Goal: Information Seeking & Learning: Learn about a topic

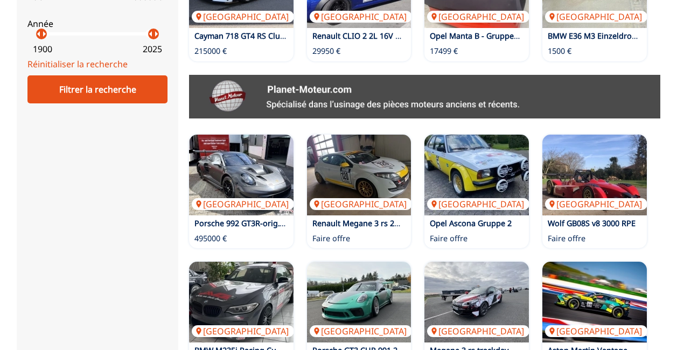
scroll to position [553, 0]
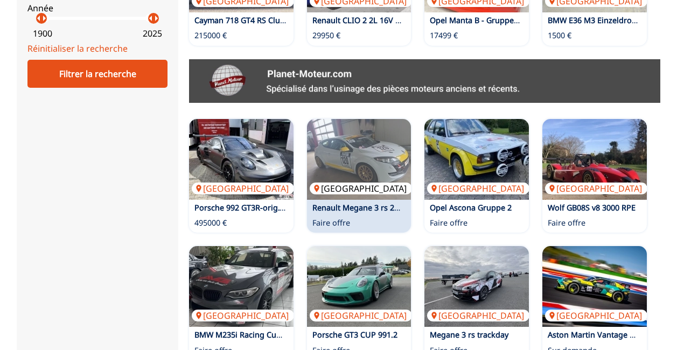
click at [350, 147] on img at bounding box center [359, 159] width 105 height 81
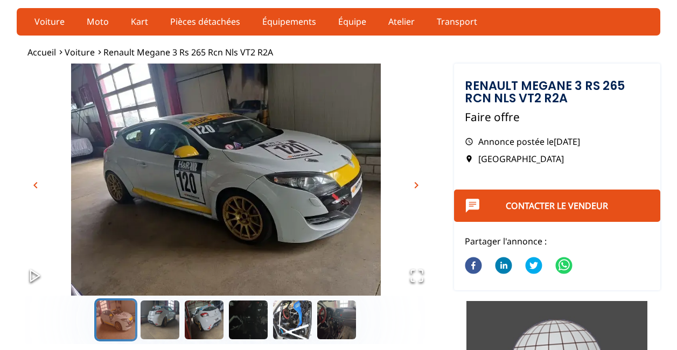
scroll to position [22, 0]
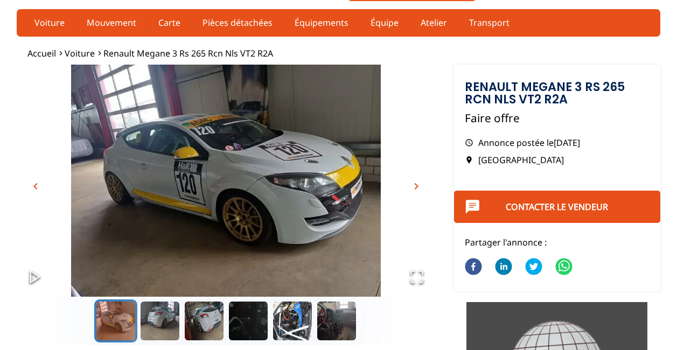
click at [418, 185] on span "chevron_right" at bounding box center [416, 186] width 13 height 13
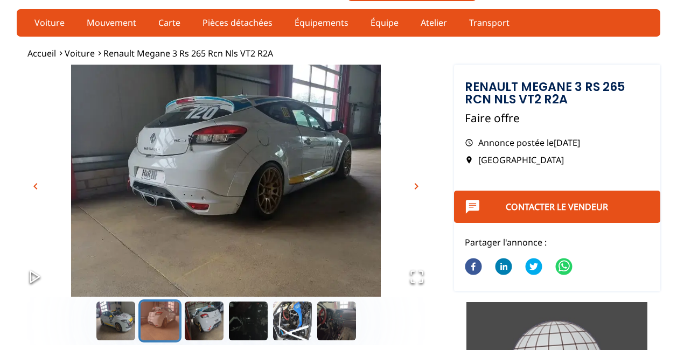
click at [418, 185] on span "chevron_right" at bounding box center [416, 186] width 13 height 13
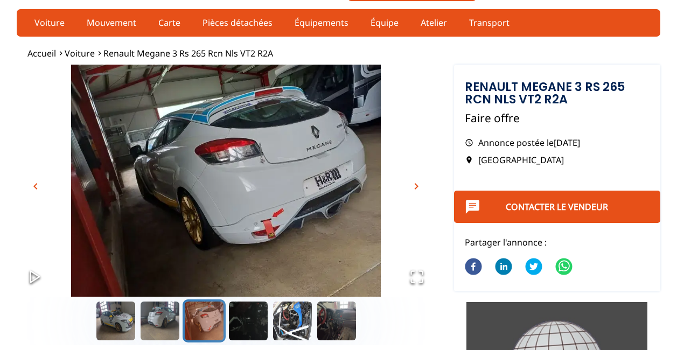
click at [418, 185] on span "chevron_right" at bounding box center [416, 186] width 13 height 13
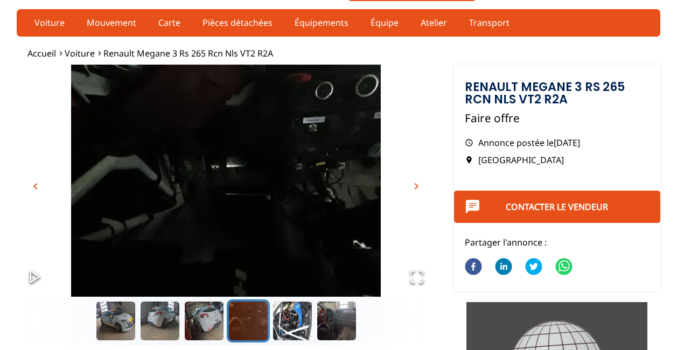
click at [418, 185] on span "chevron_right" at bounding box center [416, 186] width 13 height 13
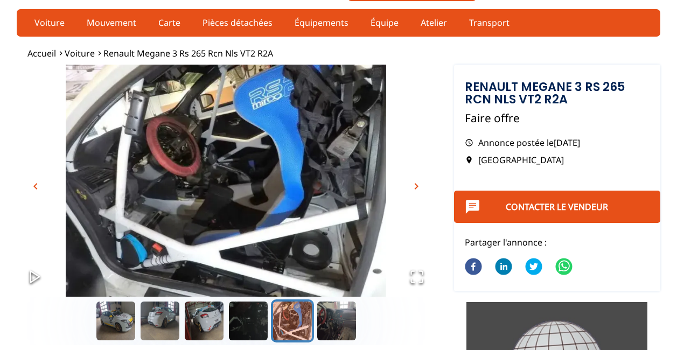
click at [418, 185] on span "chevron_right" at bounding box center [416, 186] width 13 height 13
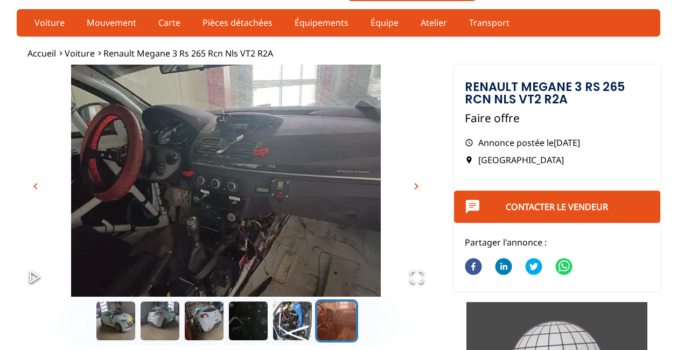
click at [418, 185] on span "chevron_right" at bounding box center [416, 186] width 13 height 13
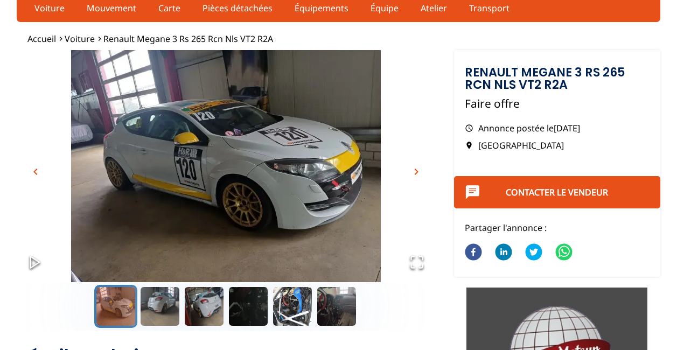
scroll to position [0, 0]
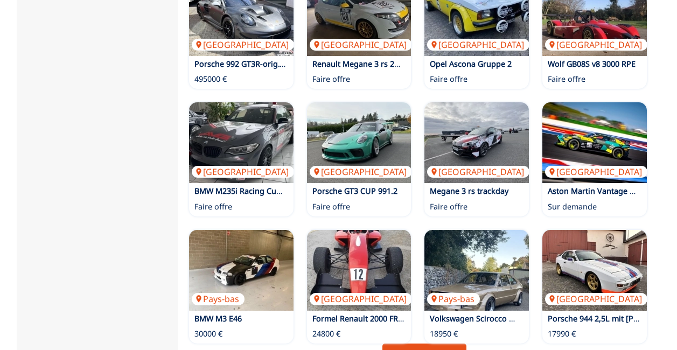
scroll to position [740, 0]
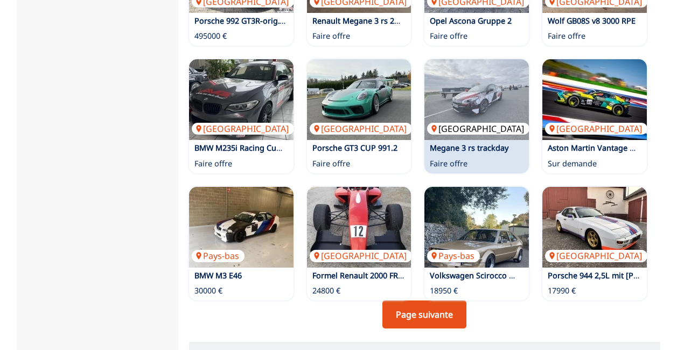
click at [466, 83] on img at bounding box center [477, 99] width 105 height 81
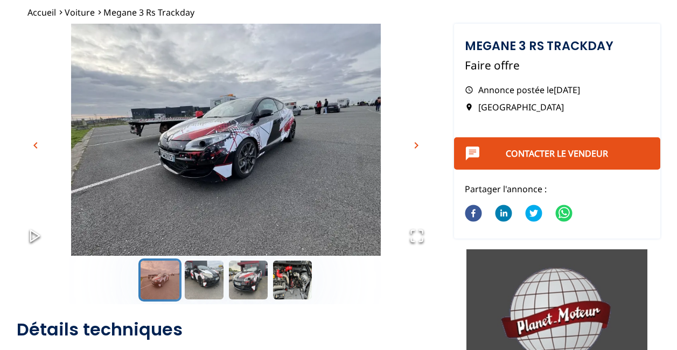
scroll to position [50, 0]
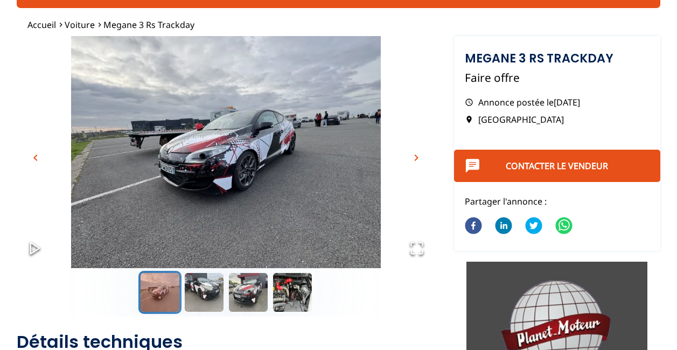
click at [415, 156] on span "chevron_right" at bounding box center [416, 157] width 13 height 13
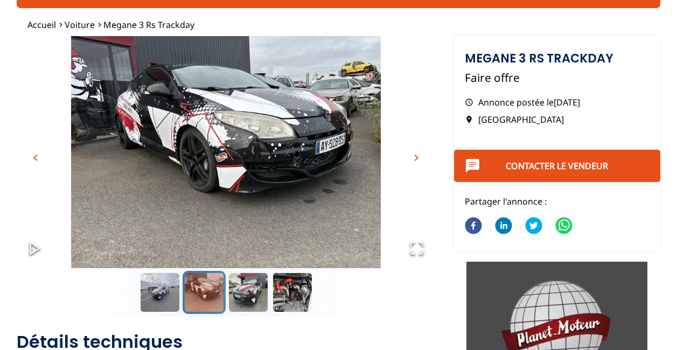
click at [415, 156] on span "chevron_right" at bounding box center [416, 157] width 13 height 13
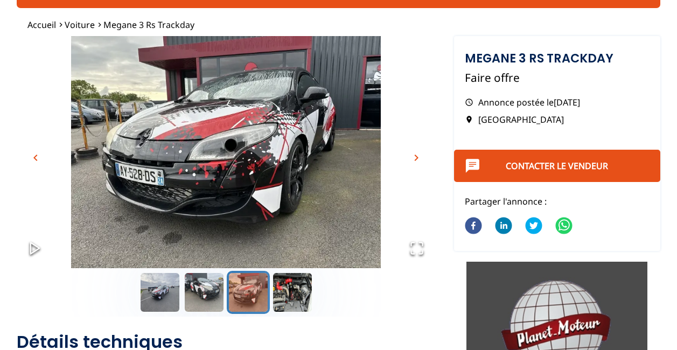
click at [415, 156] on span "chevron_right" at bounding box center [416, 157] width 13 height 13
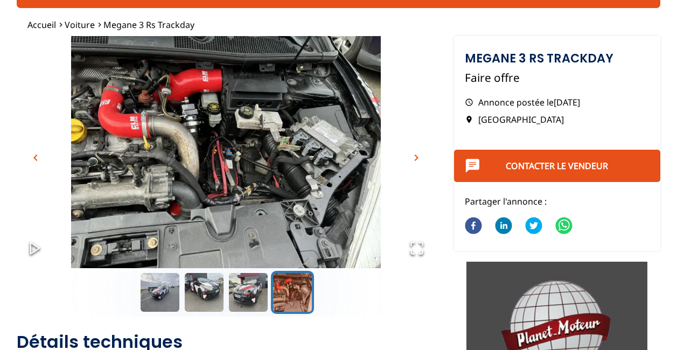
click at [415, 156] on span "chevron_right" at bounding box center [416, 157] width 13 height 13
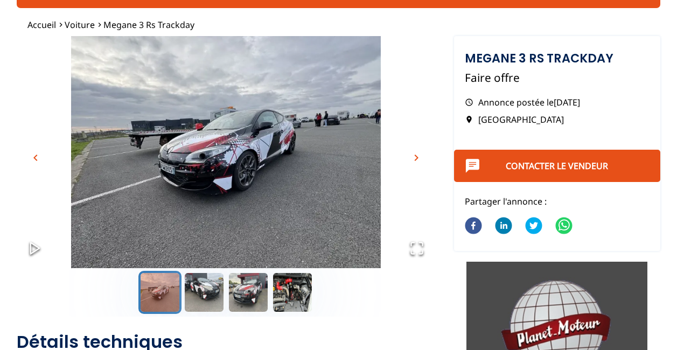
click at [415, 156] on span "chevron_right" at bounding box center [416, 157] width 13 height 13
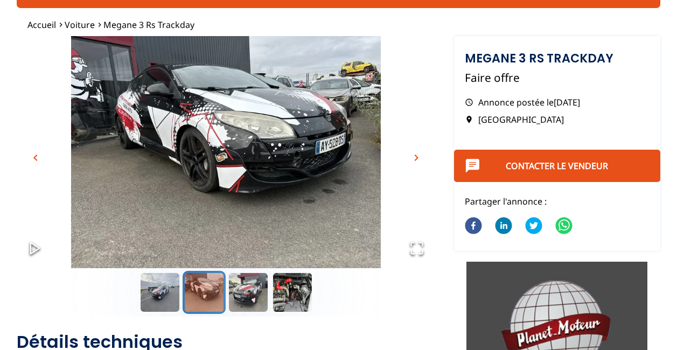
click at [415, 156] on span "chevron_right" at bounding box center [416, 157] width 13 height 13
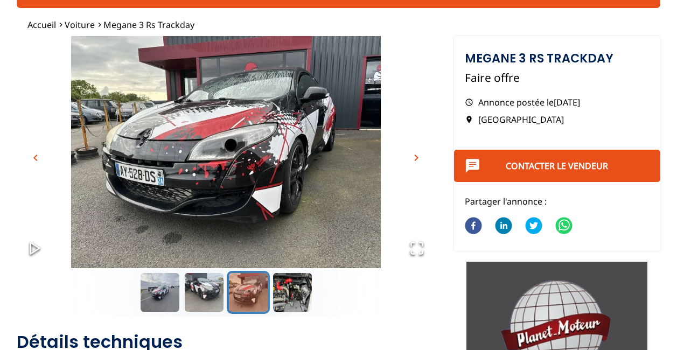
click at [415, 156] on span "chevron_right" at bounding box center [416, 157] width 13 height 13
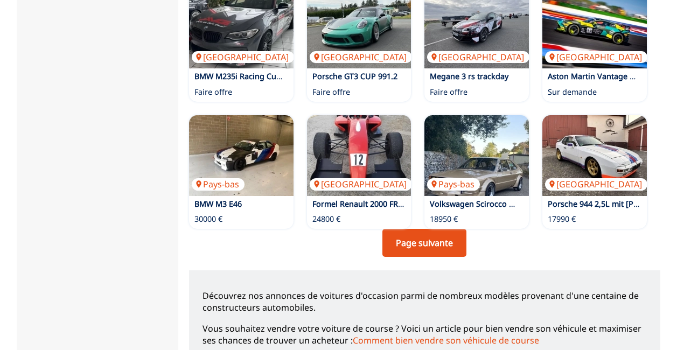
scroll to position [826, 0]
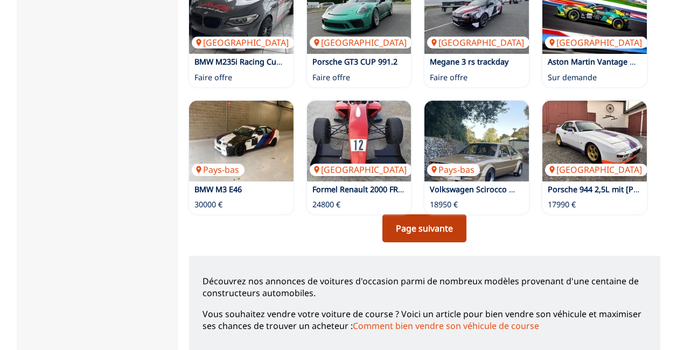
click at [441, 228] on link "Page suivante" at bounding box center [425, 228] width 84 height 28
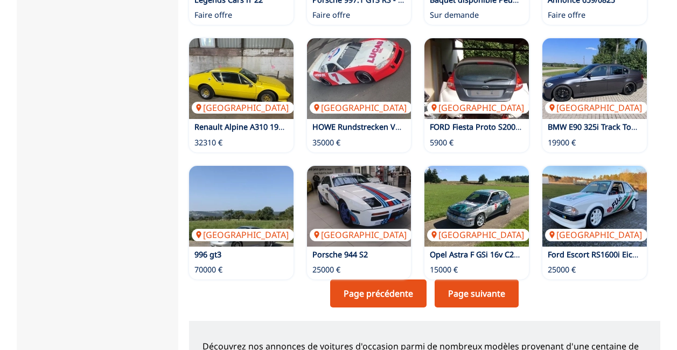
scroll to position [826, 0]
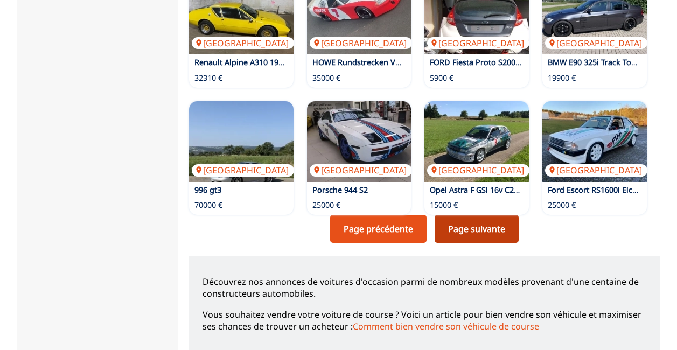
click at [481, 225] on link "Page suivante" at bounding box center [477, 229] width 84 height 28
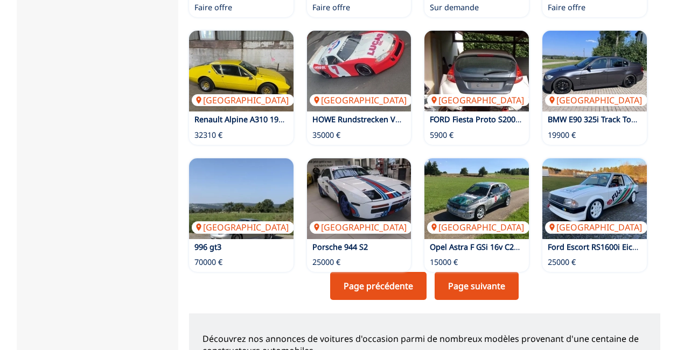
scroll to position [833, 0]
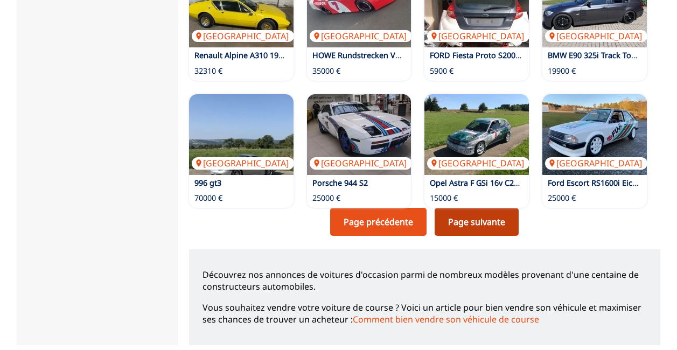
click at [490, 222] on link "Page suivante" at bounding box center [477, 222] width 84 height 28
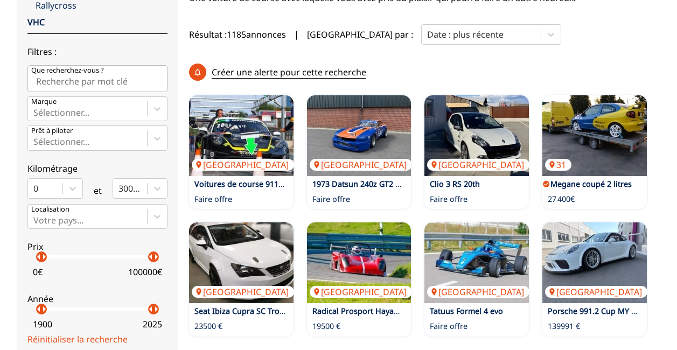
scroll to position [266, 0]
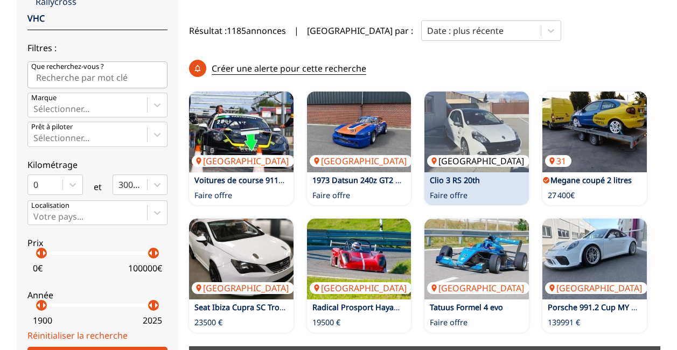
click at [502, 144] on img at bounding box center [477, 132] width 105 height 81
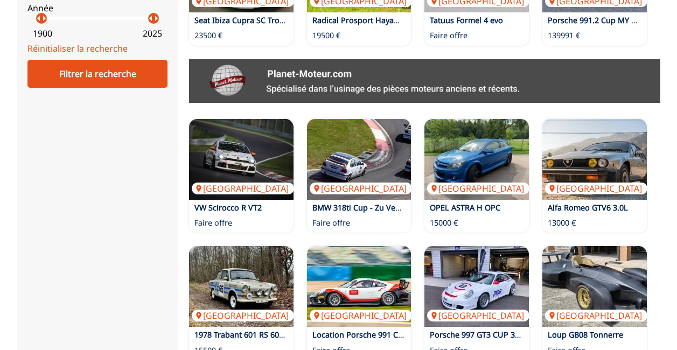
scroll to position [611, 0]
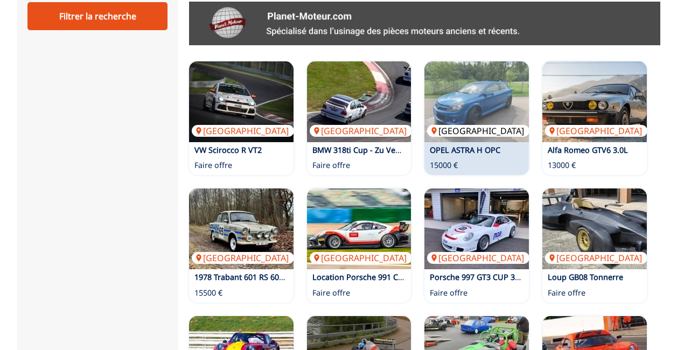
click at [460, 107] on img at bounding box center [477, 101] width 105 height 81
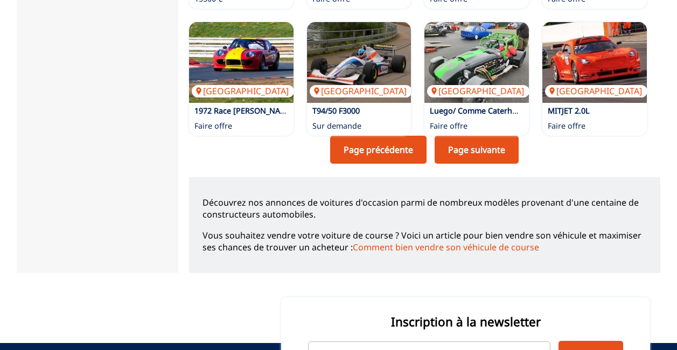
scroll to position [955, 0]
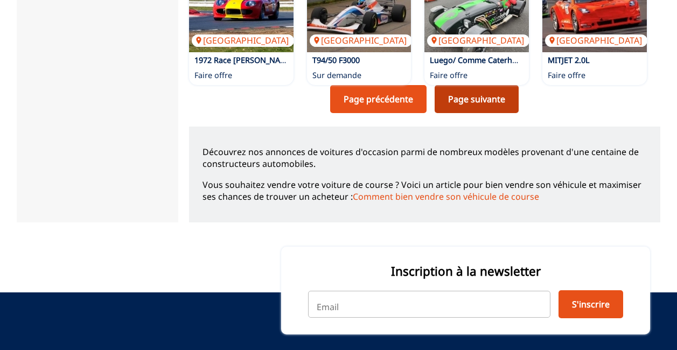
click at [498, 99] on link "Page suivante" at bounding box center [477, 99] width 84 height 28
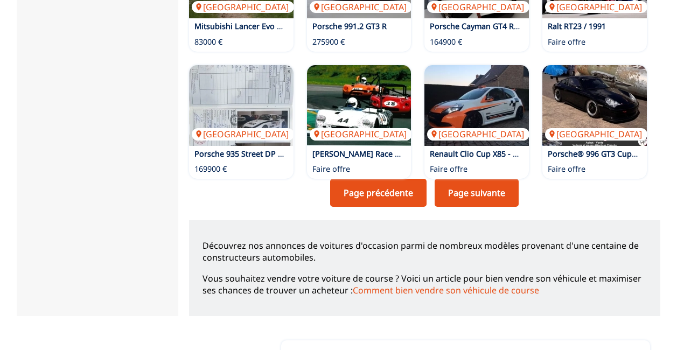
scroll to position [883, 0]
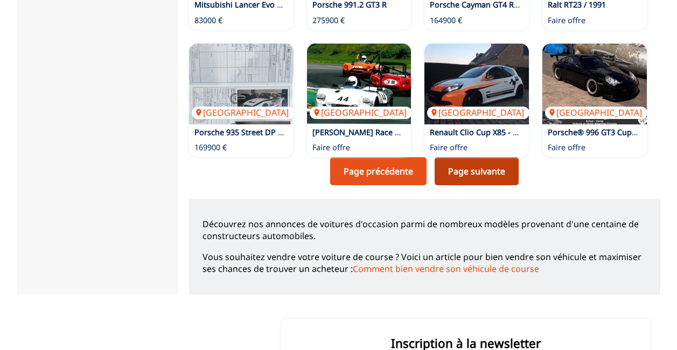
click at [505, 169] on link "Page suivante" at bounding box center [477, 171] width 84 height 28
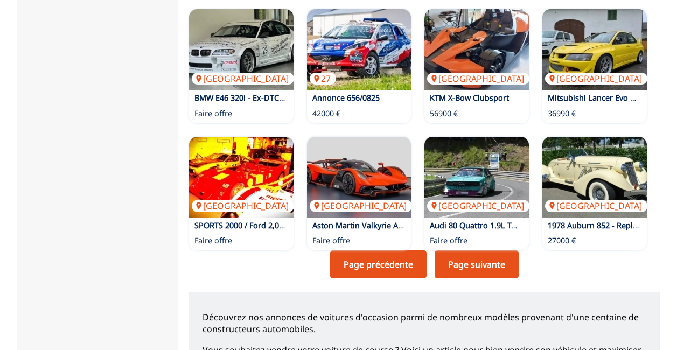
scroll to position [855, 0]
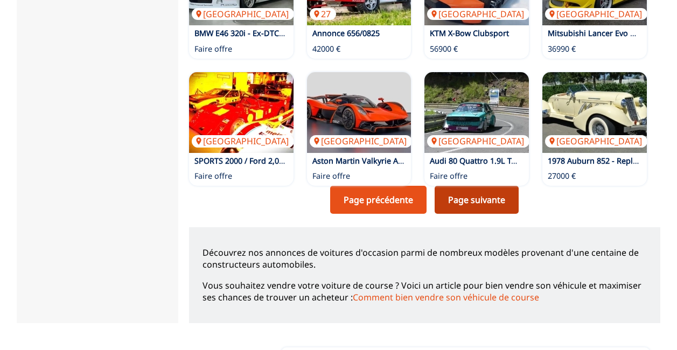
click at [490, 192] on link "Page suivante" at bounding box center [477, 200] width 84 height 28
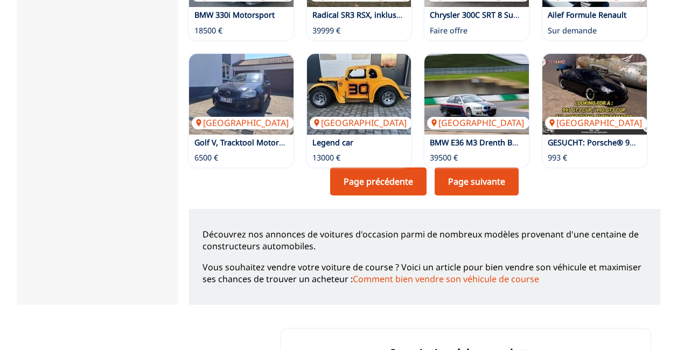
scroll to position [876, 0]
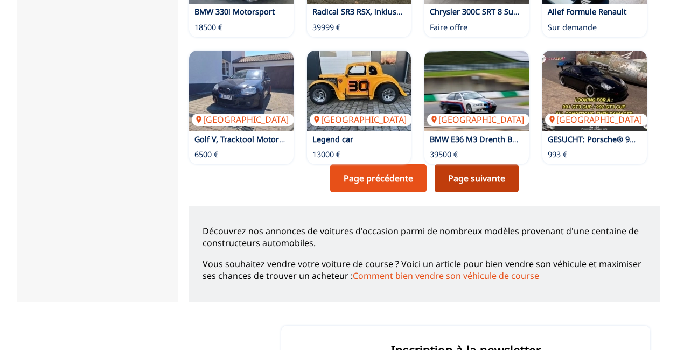
click at [468, 181] on link "Page suivante" at bounding box center [477, 178] width 84 height 28
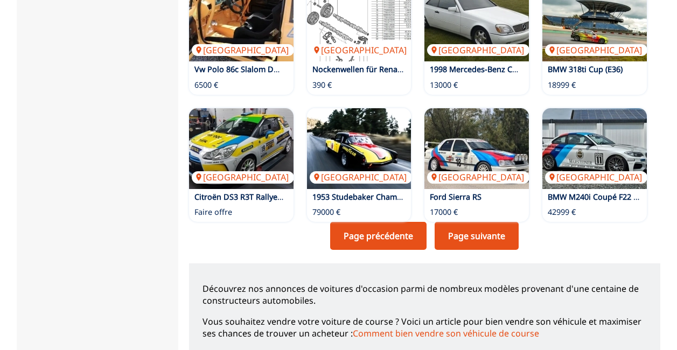
scroll to position [855, 0]
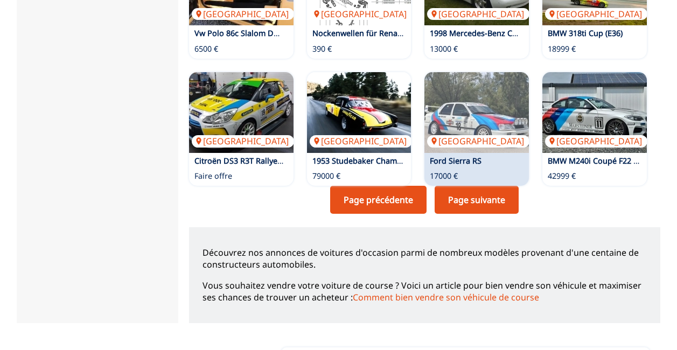
click at [470, 186] on div "Autriche Ford Sierra RS 17000 €" at bounding box center [477, 129] width 105 height 114
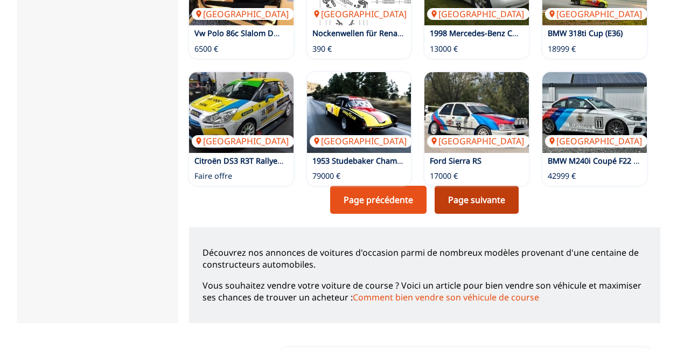
click at [502, 209] on link "Page suivante" at bounding box center [477, 200] width 84 height 28
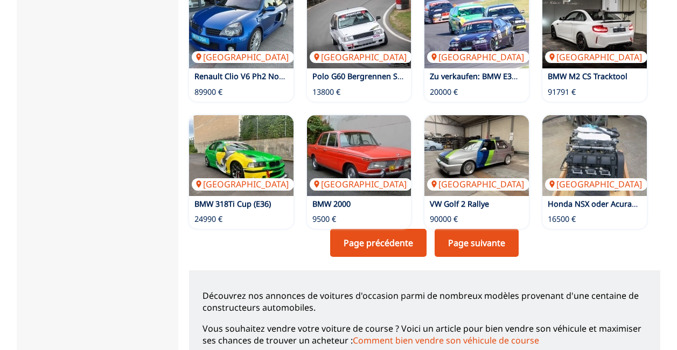
scroll to position [833, 0]
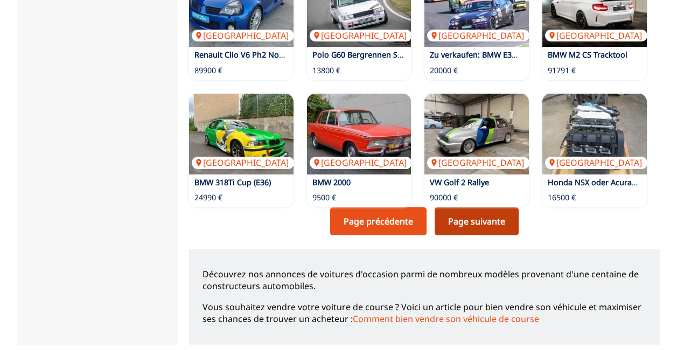
click at [494, 216] on link "Page suivante" at bounding box center [477, 221] width 84 height 28
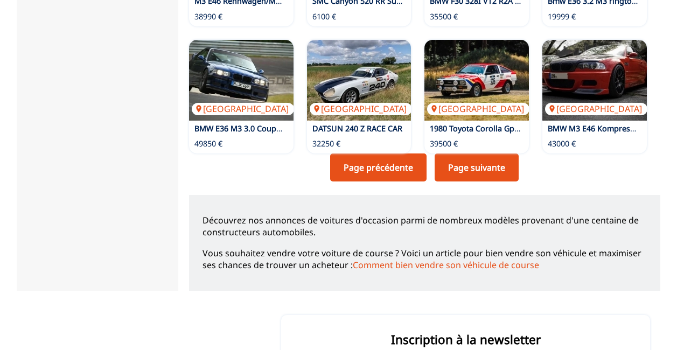
scroll to position [891, 0]
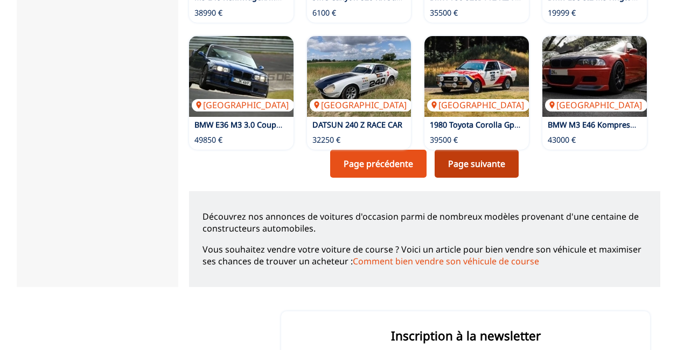
click at [492, 162] on link "Page suivante" at bounding box center [477, 164] width 84 height 28
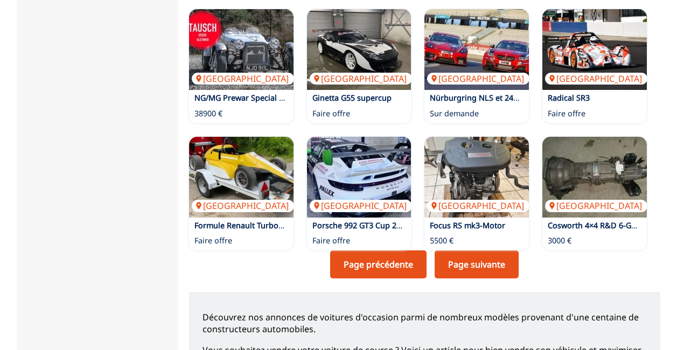
scroll to position [833, 0]
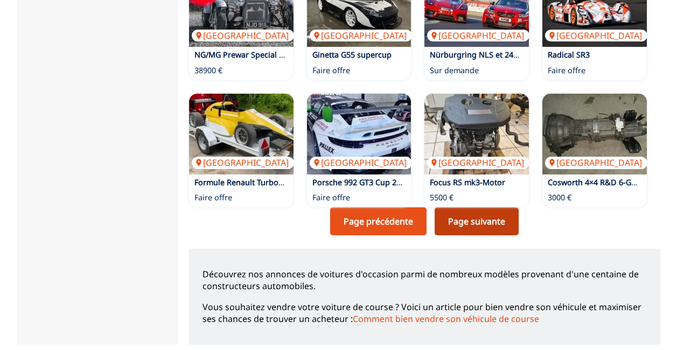
click at [504, 220] on link "Page suivante" at bounding box center [477, 221] width 84 height 28
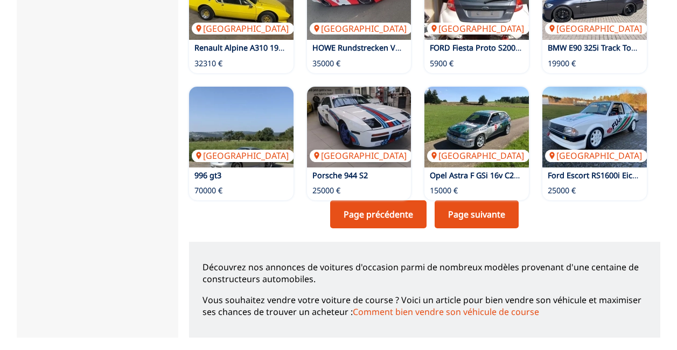
scroll to position [862, 0]
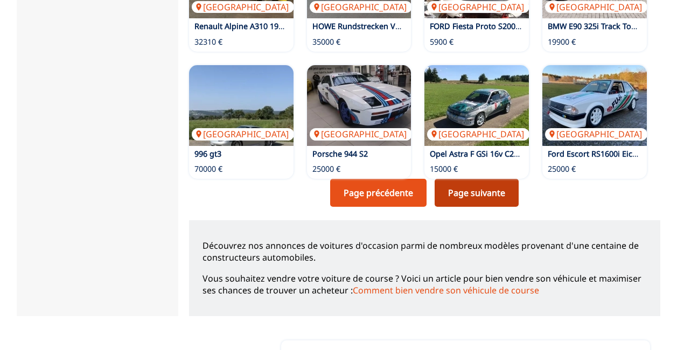
click at [493, 192] on link "Page suivante" at bounding box center [477, 193] width 84 height 28
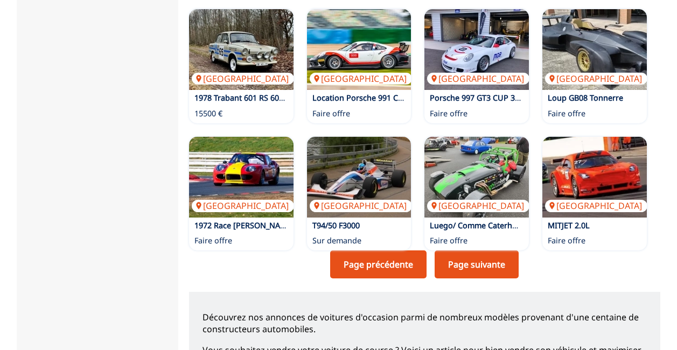
scroll to position [833, 0]
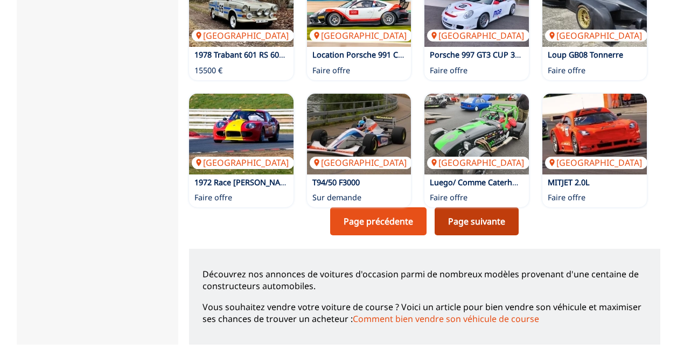
click at [480, 216] on link "Page suivante" at bounding box center [477, 221] width 84 height 28
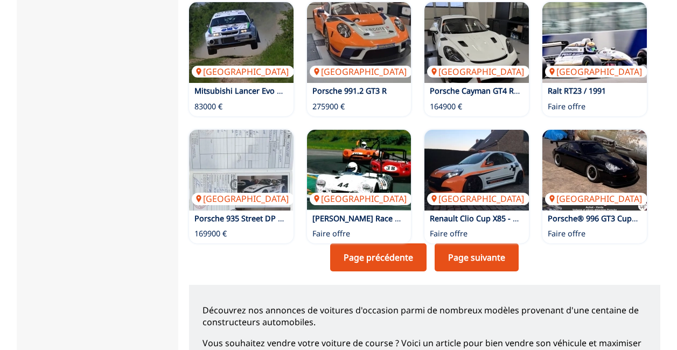
scroll to position [847, 0]
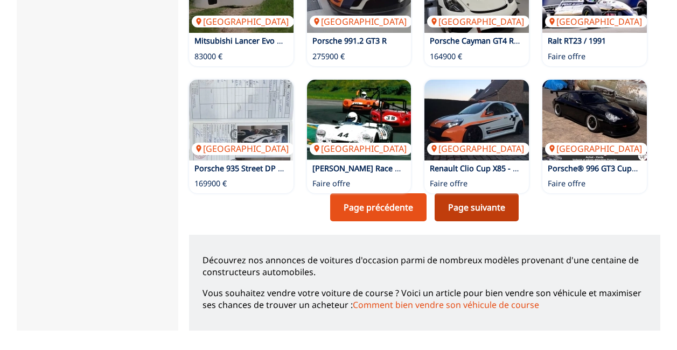
click at [477, 203] on link "Page suivante" at bounding box center [477, 207] width 84 height 28
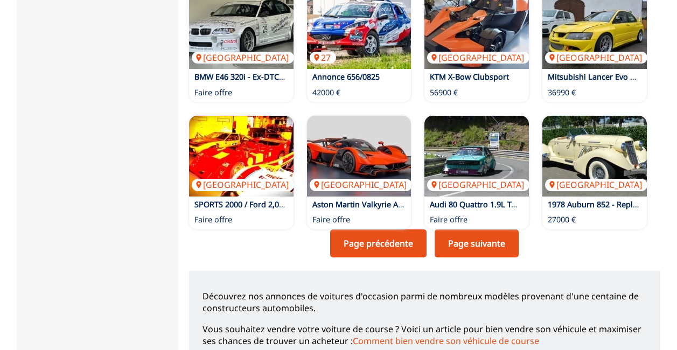
scroll to position [819, 0]
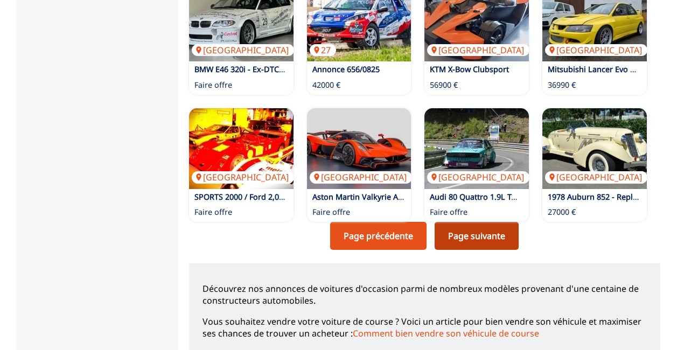
click at [509, 233] on link "Page suivante" at bounding box center [477, 236] width 84 height 28
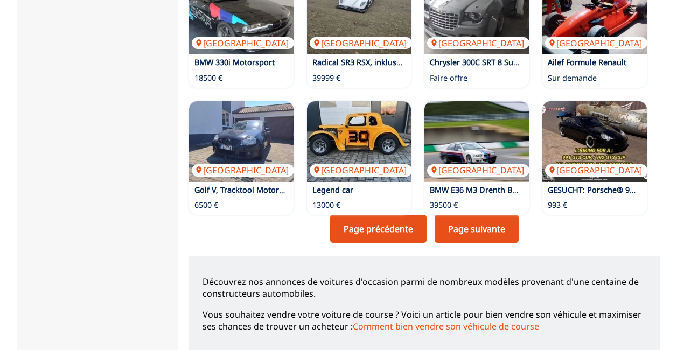
scroll to position [869, 0]
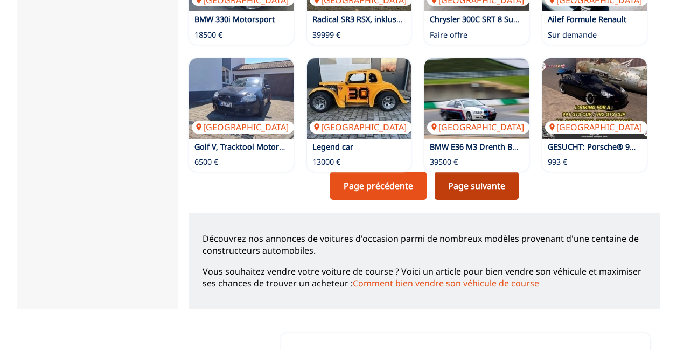
click at [500, 187] on link "Page suivante" at bounding box center [477, 186] width 84 height 28
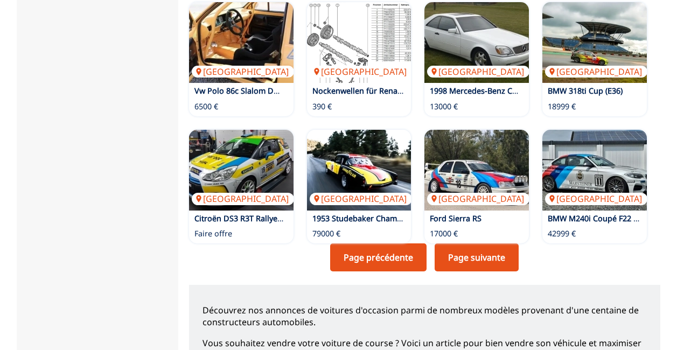
scroll to position [833, 0]
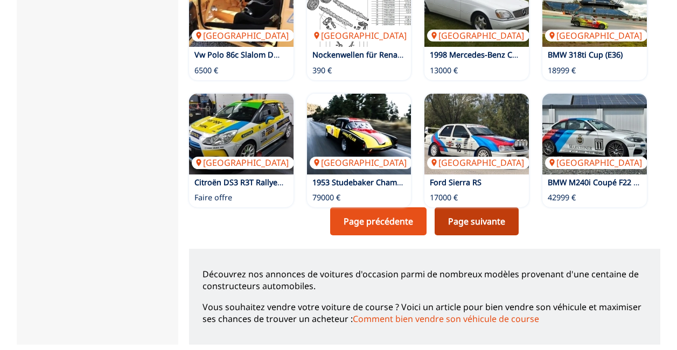
click at [502, 217] on link "Page suivante" at bounding box center [477, 221] width 84 height 28
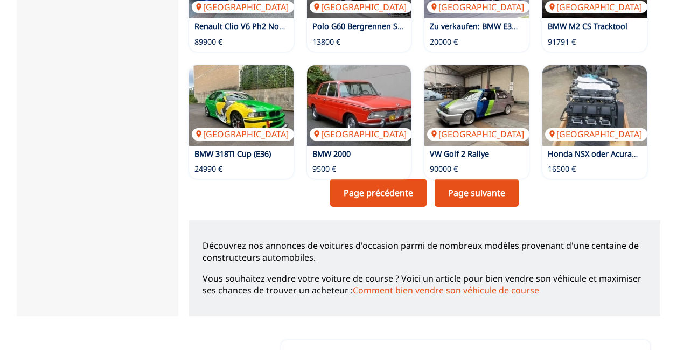
scroll to position [890, 0]
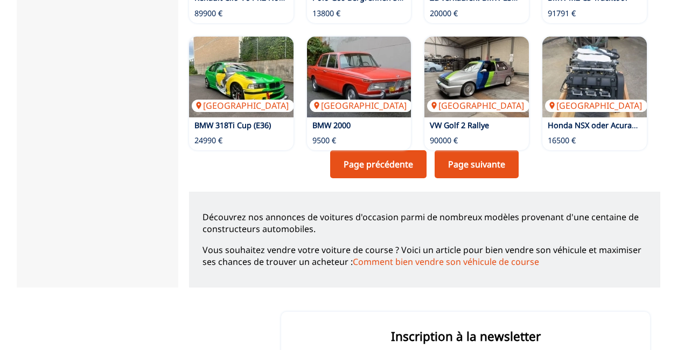
scroll to position [833, 0]
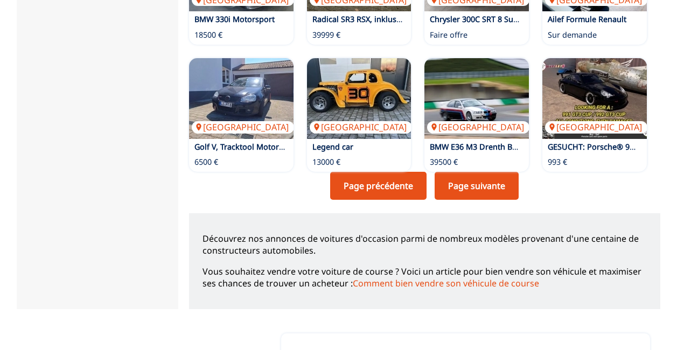
scroll to position [819, 0]
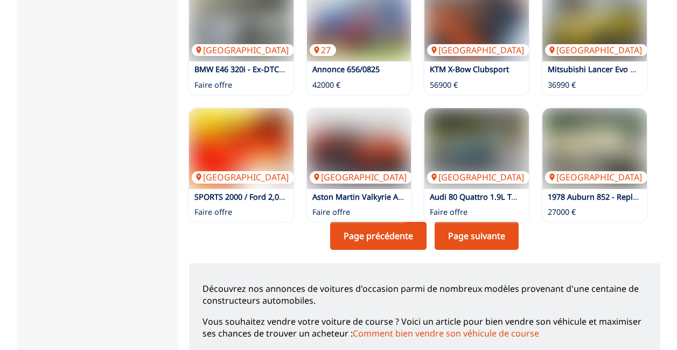
scroll to position [847, 0]
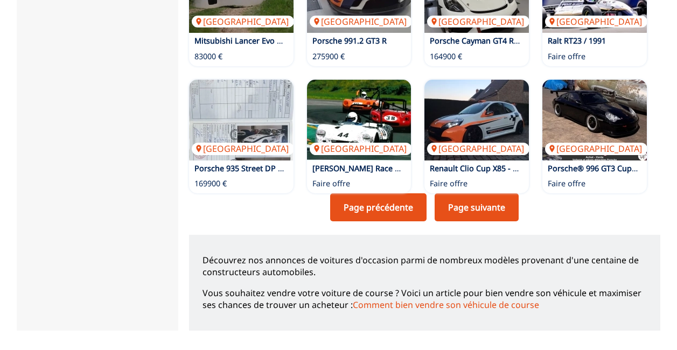
scroll to position [833, 0]
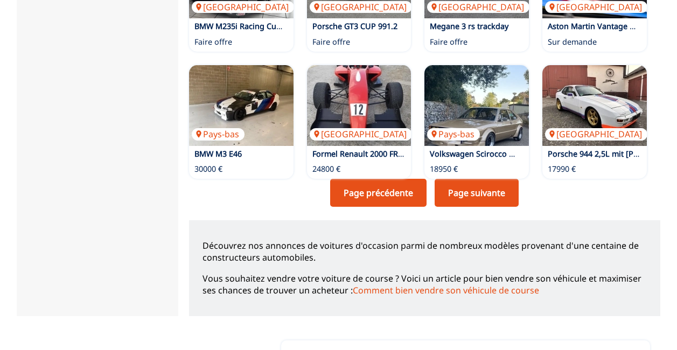
scroll to position [891, 0]
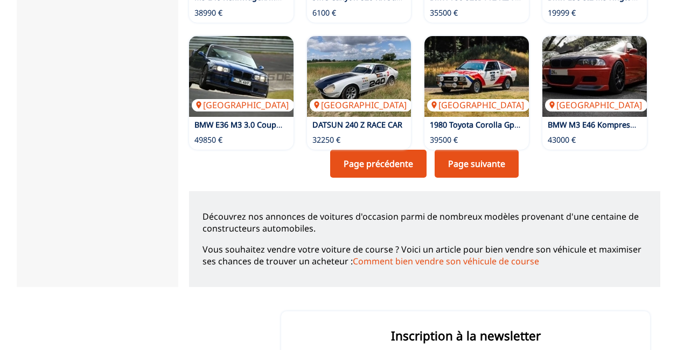
scroll to position [833, 0]
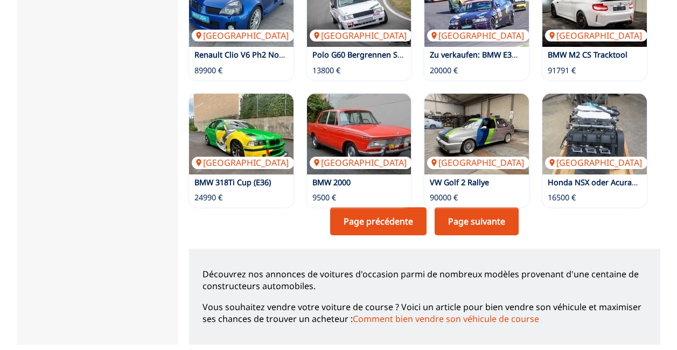
scroll to position [855, 0]
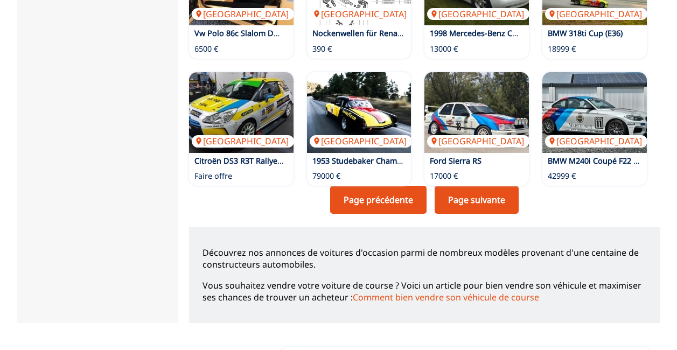
scroll to position [876, 0]
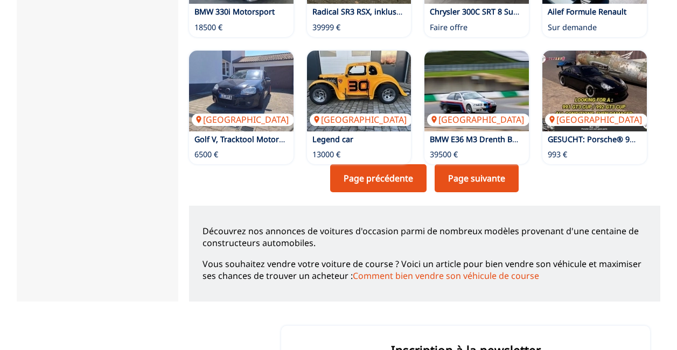
scroll to position [855, 0]
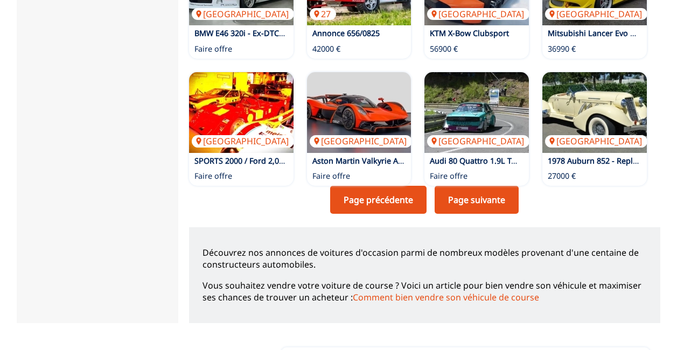
scroll to position [883, 0]
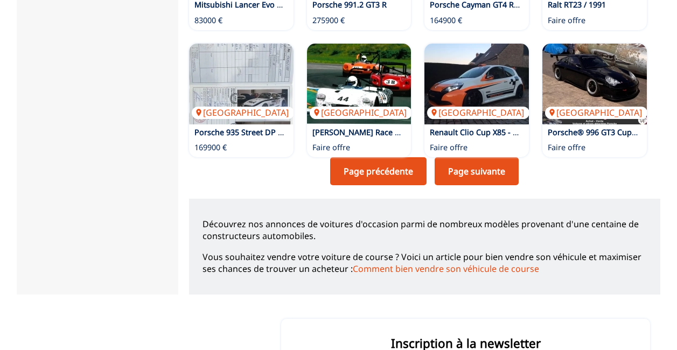
scroll to position [955, 0]
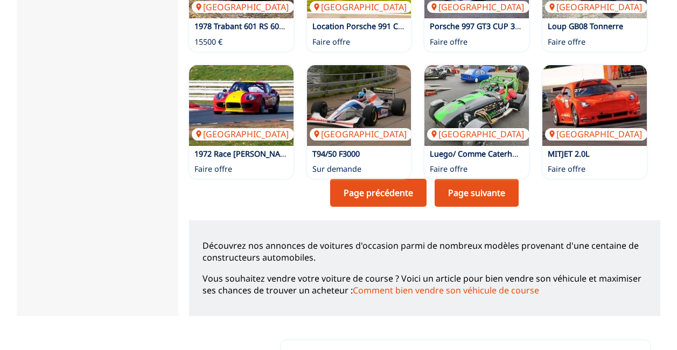
scroll to position [833, 0]
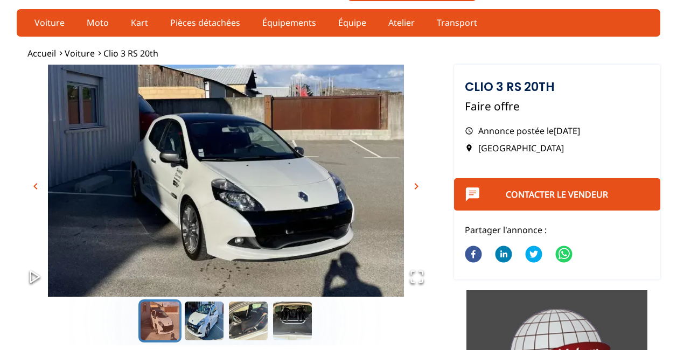
scroll to position [58, 0]
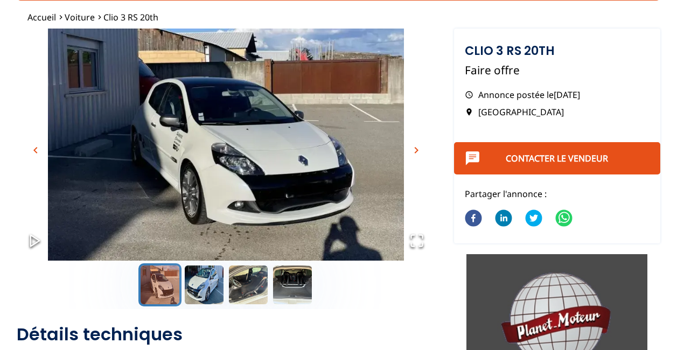
click at [413, 153] on span "chevron_right" at bounding box center [416, 150] width 13 height 13
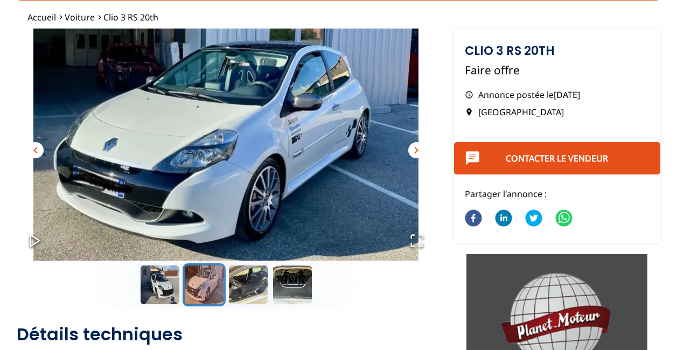
click at [413, 153] on span "chevron_right" at bounding box center [416, 150] width 13 height 13
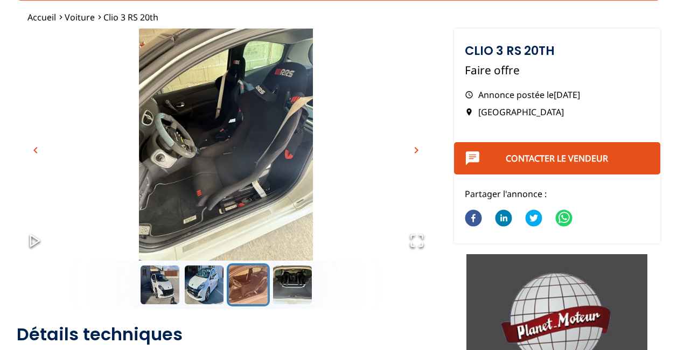
click at [413, 153] on span "chevron_right" at bounding box center [416, 150] width 13 height 13
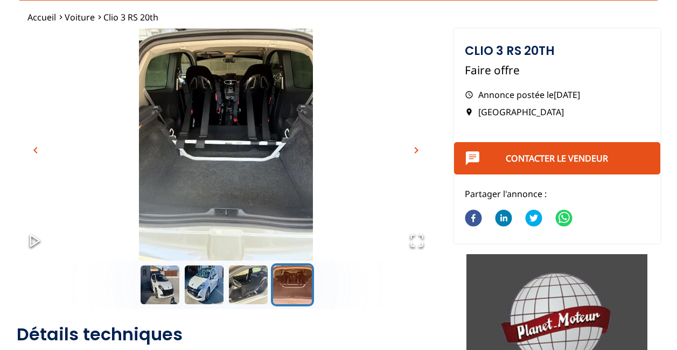
click at [413, 153] on span "chevron_right" at bounding box center [416, 150] width 13 height 13
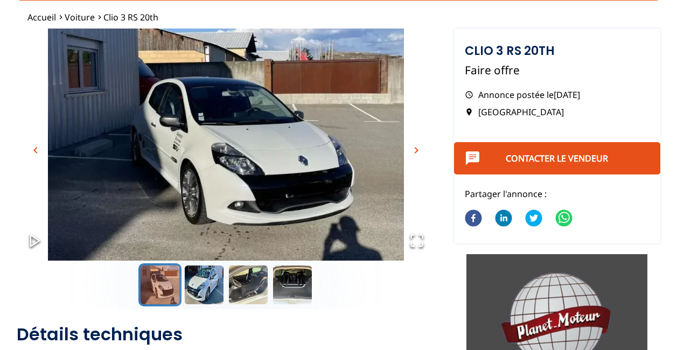
click at [413, 153] on span "chevron_right" at bounding box center [416, 150] width 13 height 13
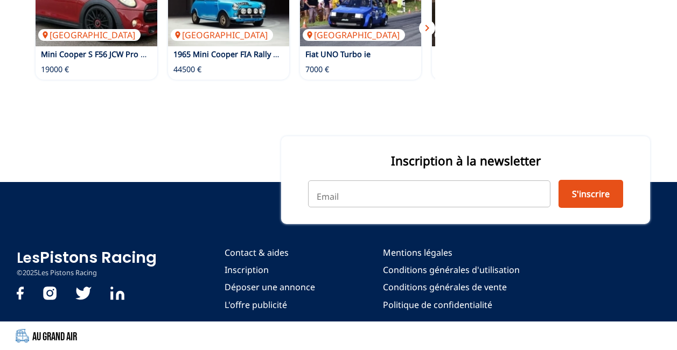
scroll to position [976, 0]
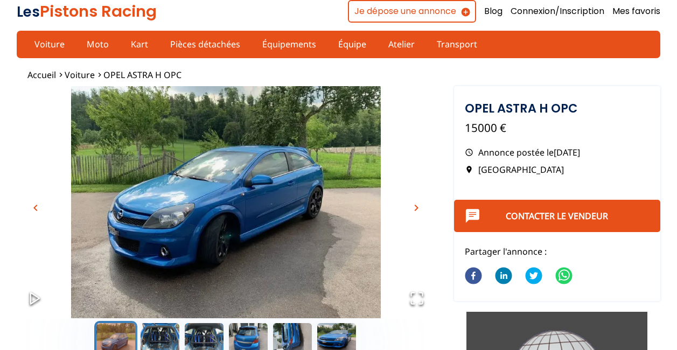
click at [414, 209] on span "chevron_right" at bounding box center [416, 208] width 13 height 13
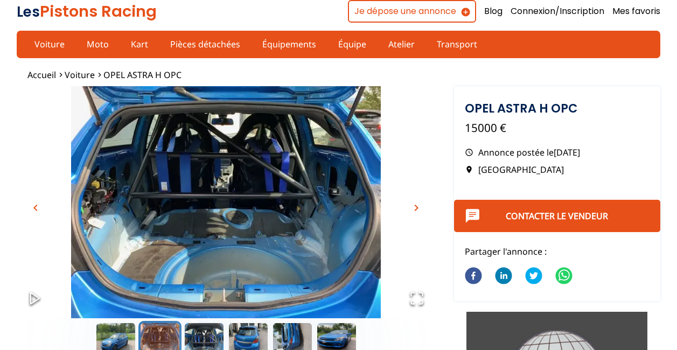
click at [414, 209] on span "chevron_right" at bounding box center [416, 208] width 13 height 13
click at [419, 206] on span "chevron_right" at bounding box center [416, 208] width 13 height 13
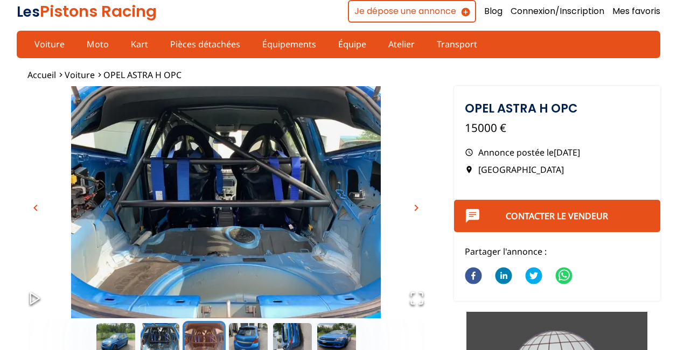
click at [419, 206] on span "chevron_right" at bounding box center [416, 208] width 13 height 13
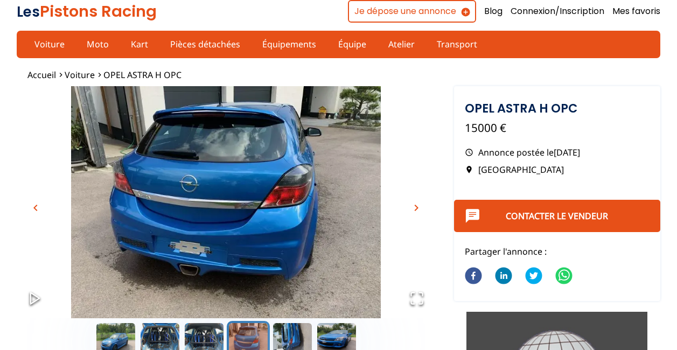
click at [419, 206] on span "chevron_right" at bounding box center [416, 208] width 13 height 13
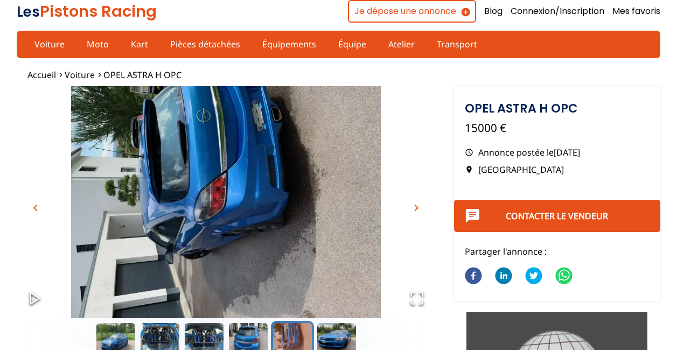
click at [419, 206] on span "chevron_right" at bounding box center [416, 208] width 13 height 13
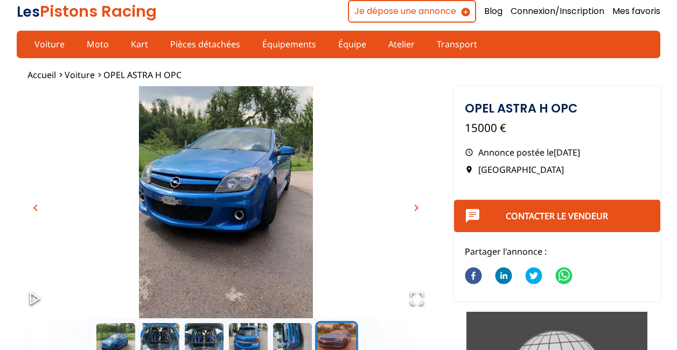
click at [419, 206] on span "chevron_right" at bounding box center [416, 208] width 13 height 13
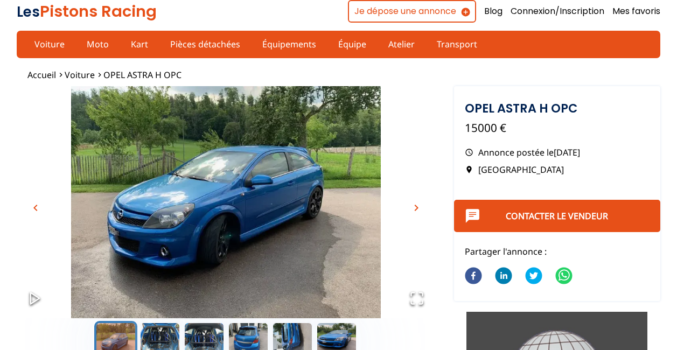
click at [419, 206] on span "chevron_right" at bounding box center [416, 208] width 13 height 13
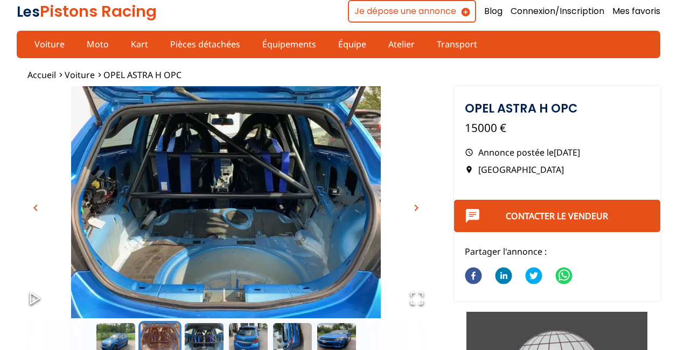
click at [419, 206] on span "chevron_right" at bounding box center [416, 208] width 13 height 13
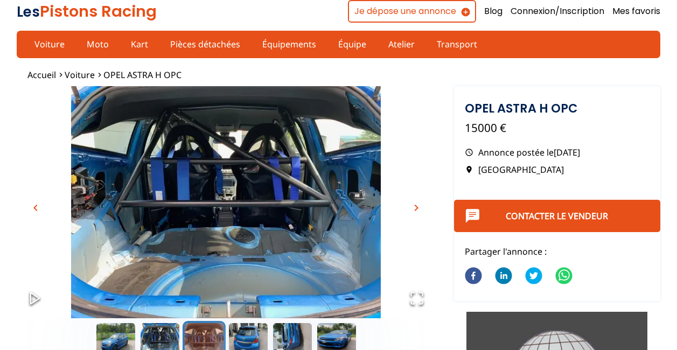
click at [419, 206] on span "chevron_right" at bounding box center [416, 208] width 13 height 13
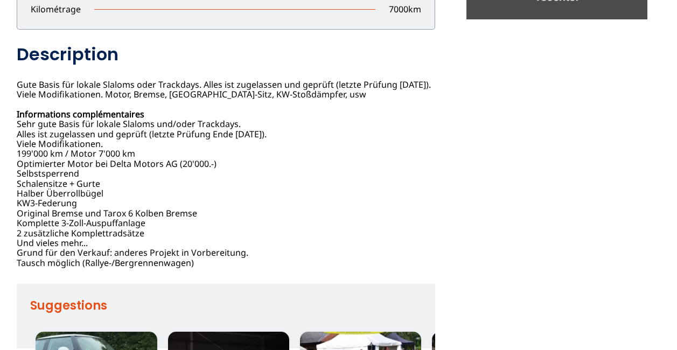
scroll to position [474, 0]
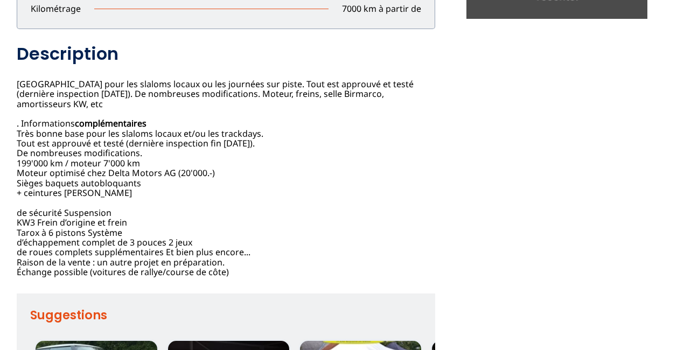
click at [527, 106] on div "chevron_left chevron_right OPEL ASTRA H OPC 15000 EUR Annonce postée le 19/08/2…" at bounding box center [338, 49] width 643 height 875
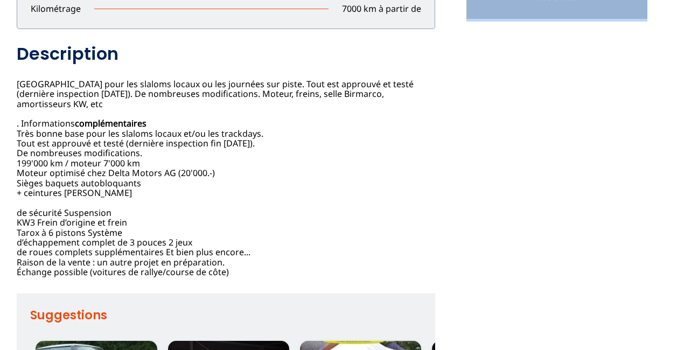
click at [527, 106] on div "chevron_left chevron_right OPEL ASTRA H OPC 15000 EUR Annonce postée le 19/08/2…" at bounding box center [338, 49] width 643 height 875
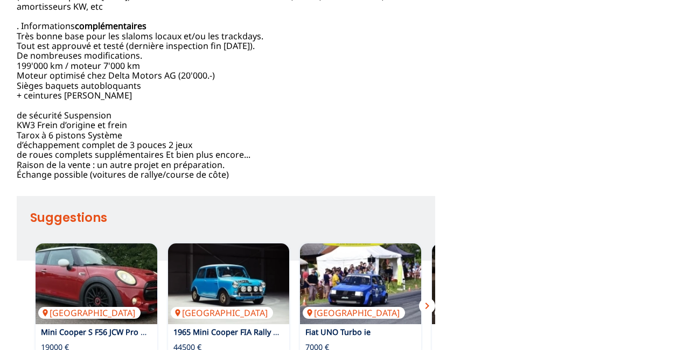
scroll to position [582, 0]
